Goal: Transaction & Acquisition: Purchase product/service

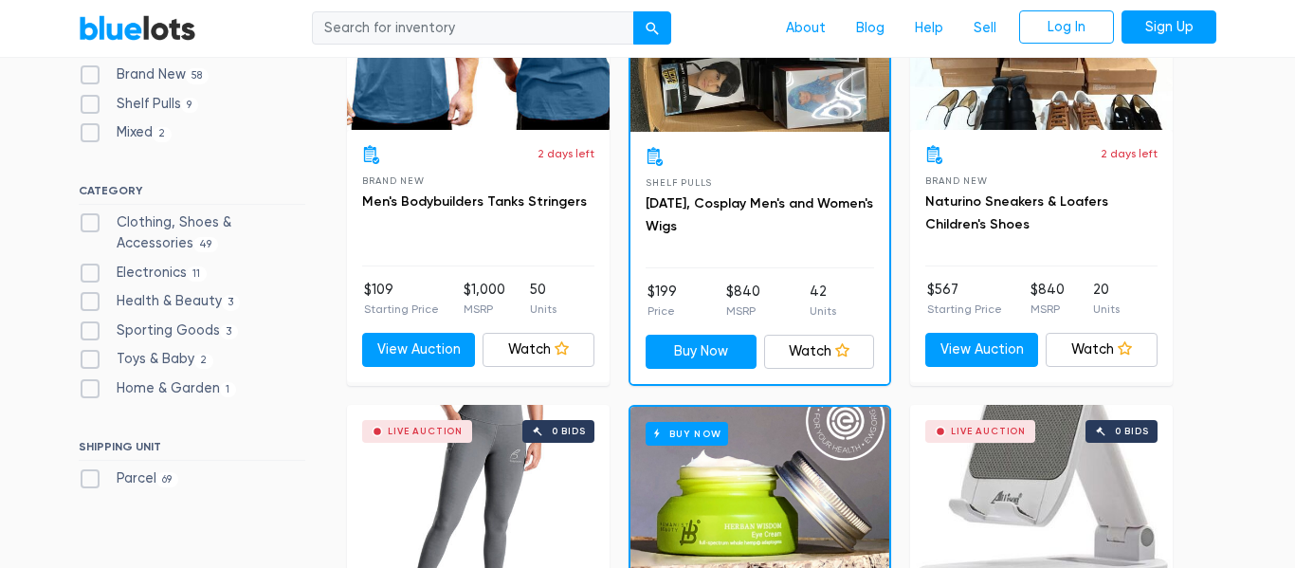
scroll to position [712, 0]
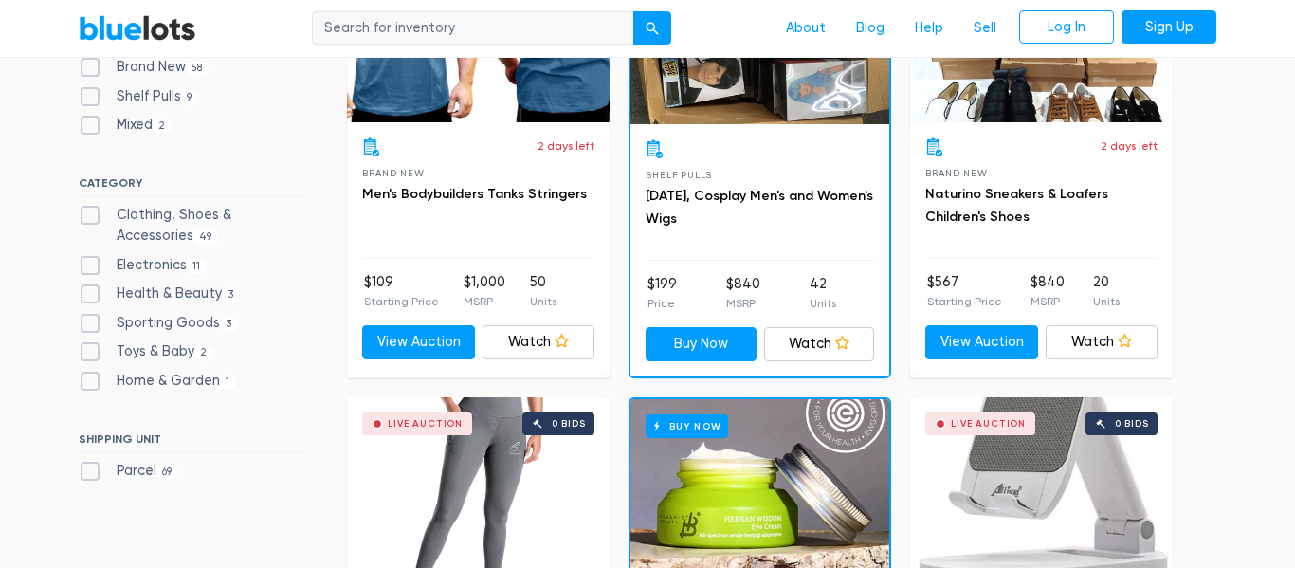
click at [93, 216] on label "Clothing, Shoes & Accessories 49" at bounding box center [192, 225] width 227 height 41
click at [91, 216] on Accessories"] "Clothing, Shoes & Accessories 49" at bounding box center [85, 211] width 12 height 12
checkbox Accessories"] "true"
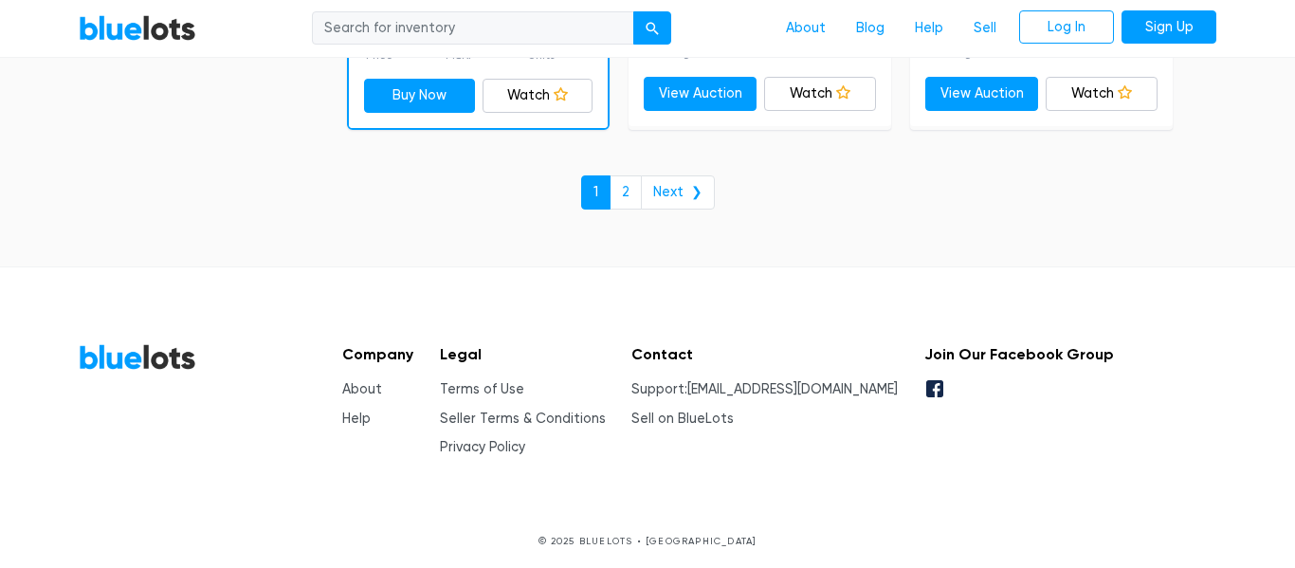
scroll to position [8496, 0]
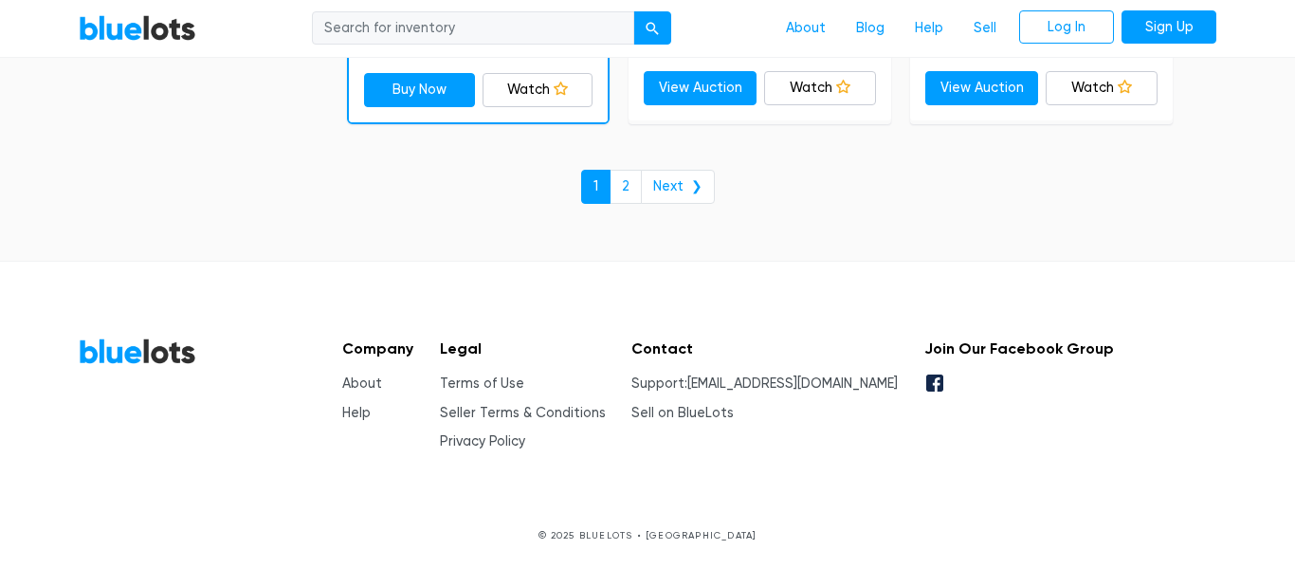
click at [441, 23] on input "search" at bounding box center [473, 28] width 322 height 34
type input "nike"
click at [633, 11] on button "submit" at bounding box center [652, 28] width 38 height 34
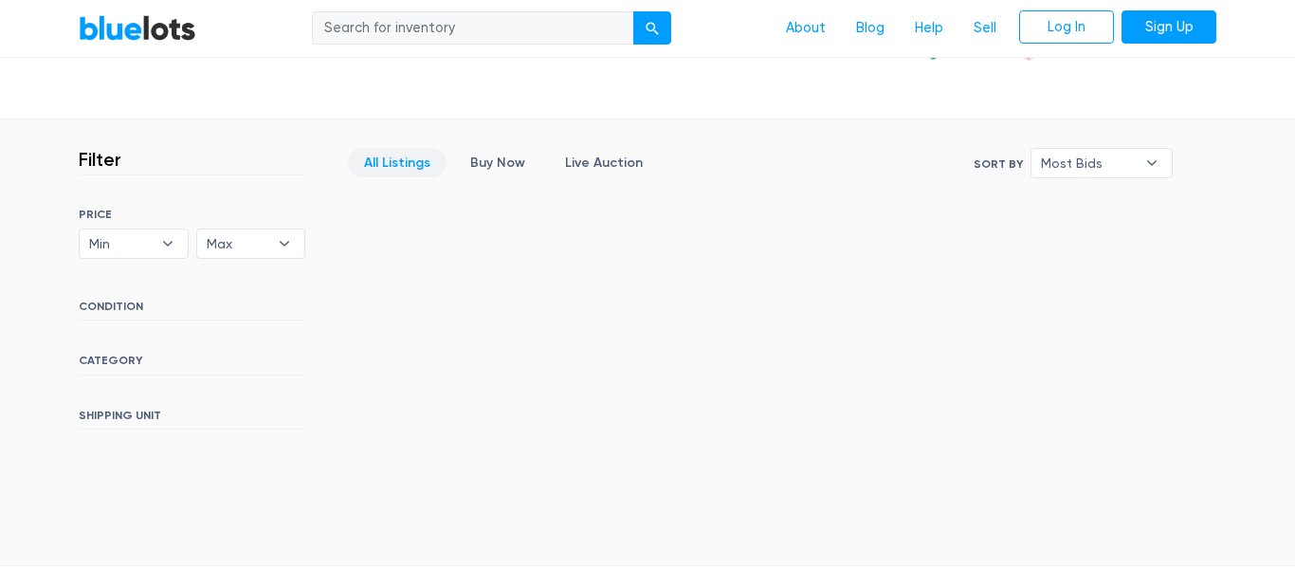
scroll to position [462, 0]
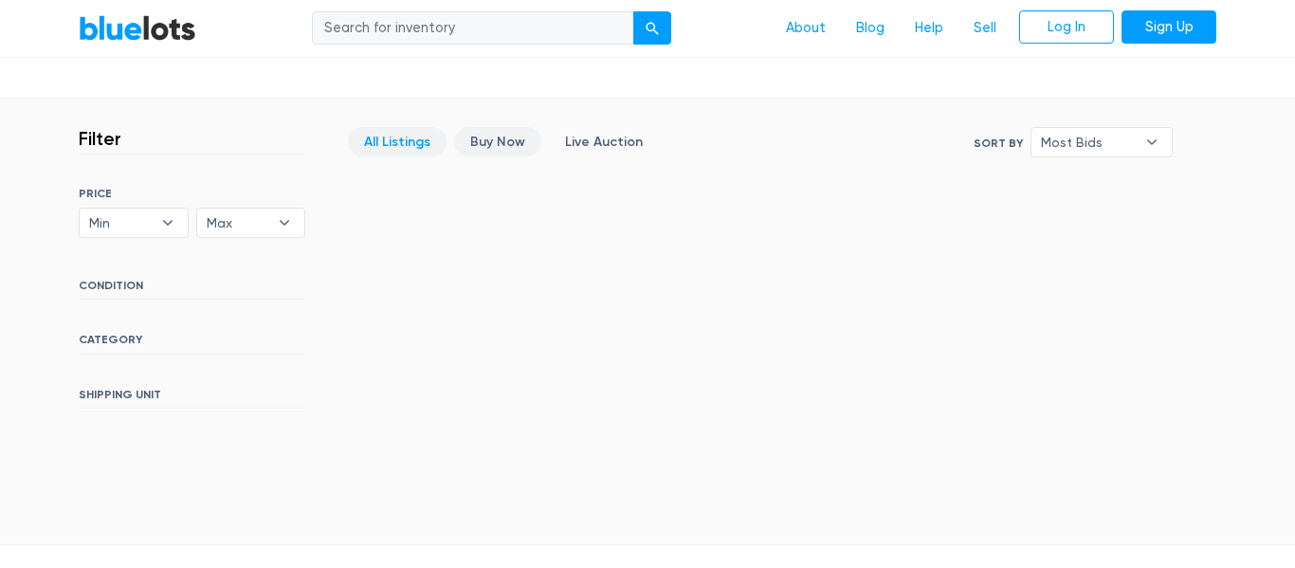
click at [476, 142] on link "Buy Now" at bounding box center [497, 141] width 87 height 29
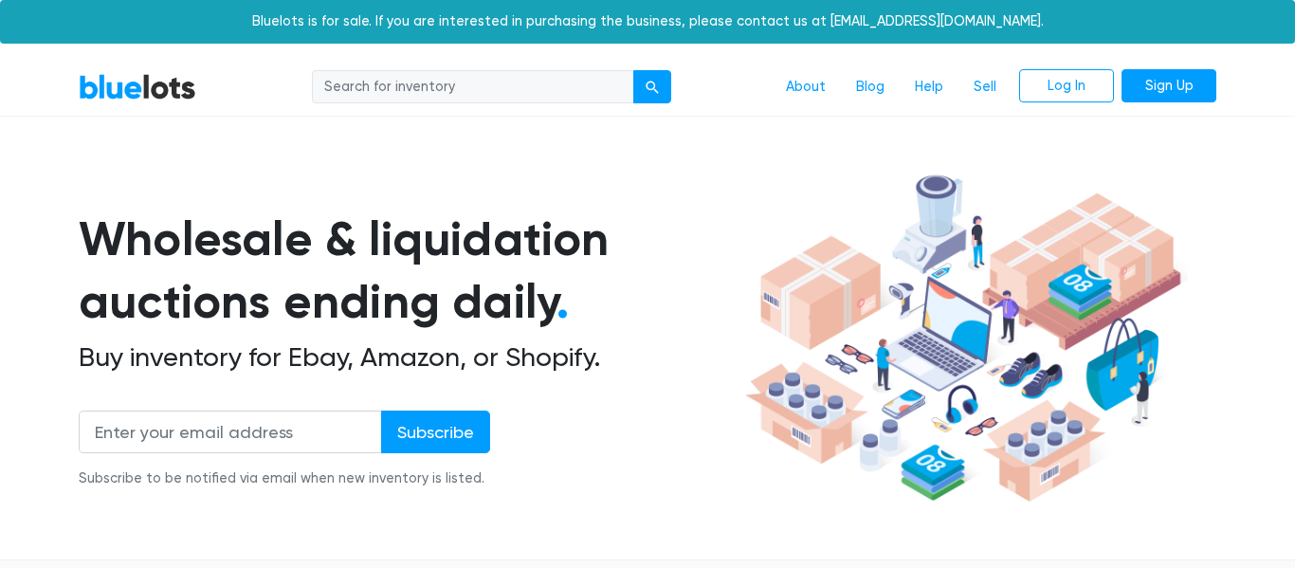
scroll to position [510, 0]
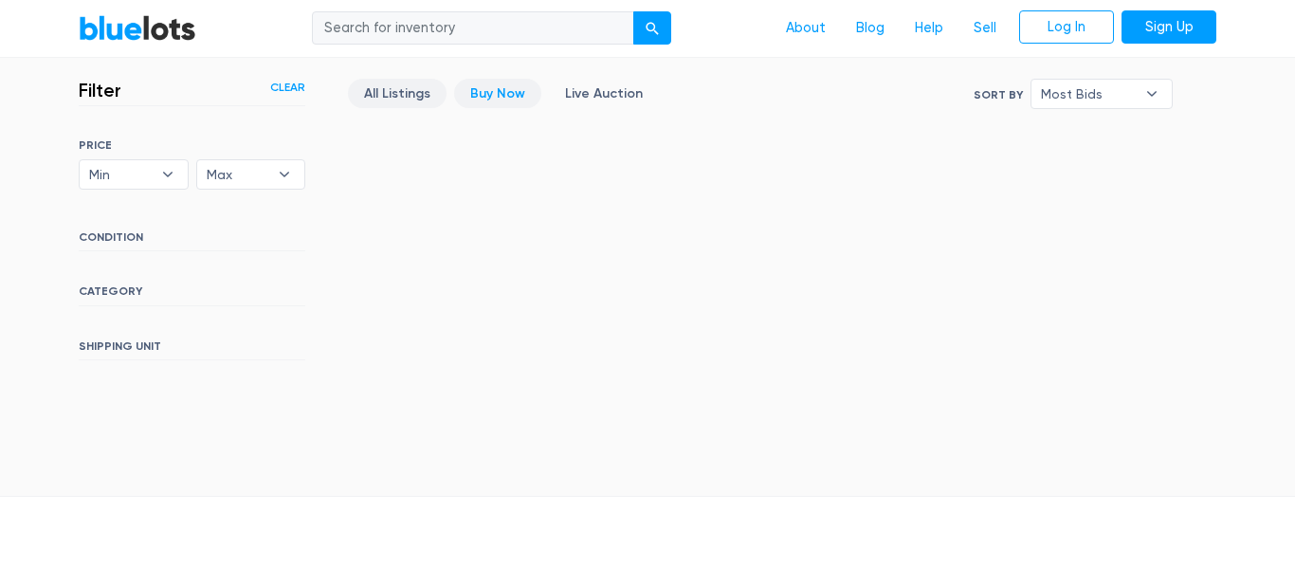
click at [407, 89] on link "All Listings" at bounding box center [397, 93] width 99 height 29
